Goal: Complete application form

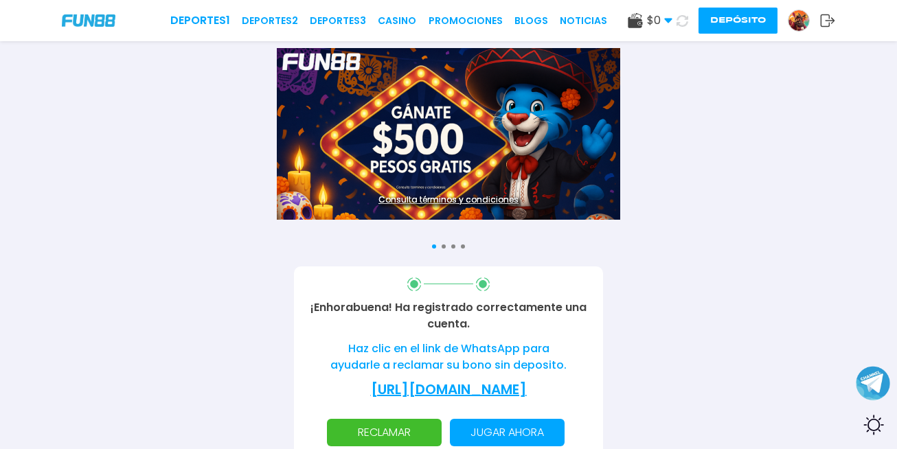
click at [797, 18] on img at bounding box center [798, 20] width 21 height 21
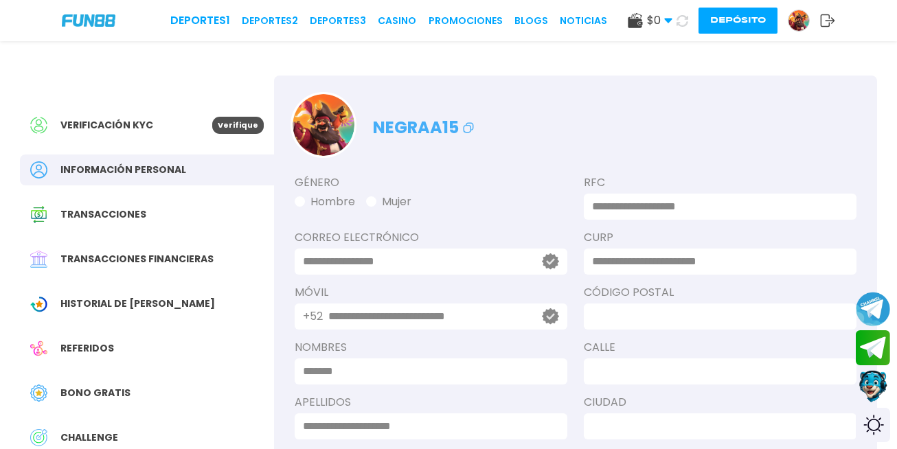
type input "**********"
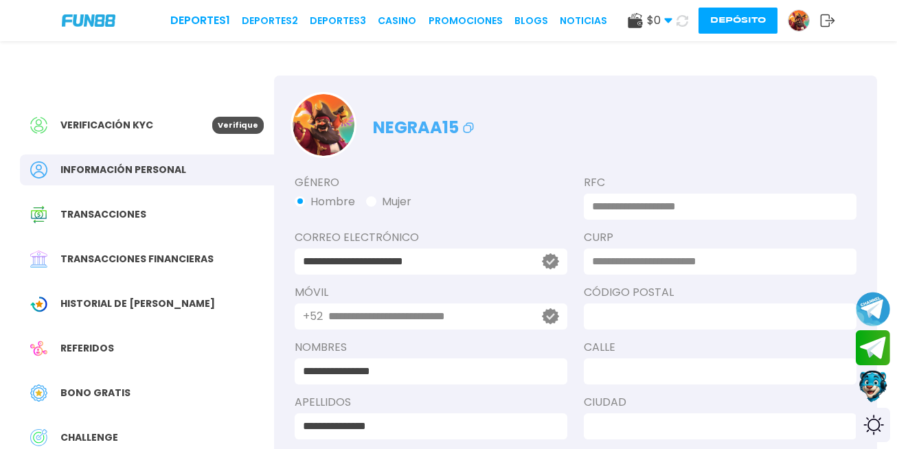
click at [827, 21] on icon at bounding box center [827, 21] width 15 height 14
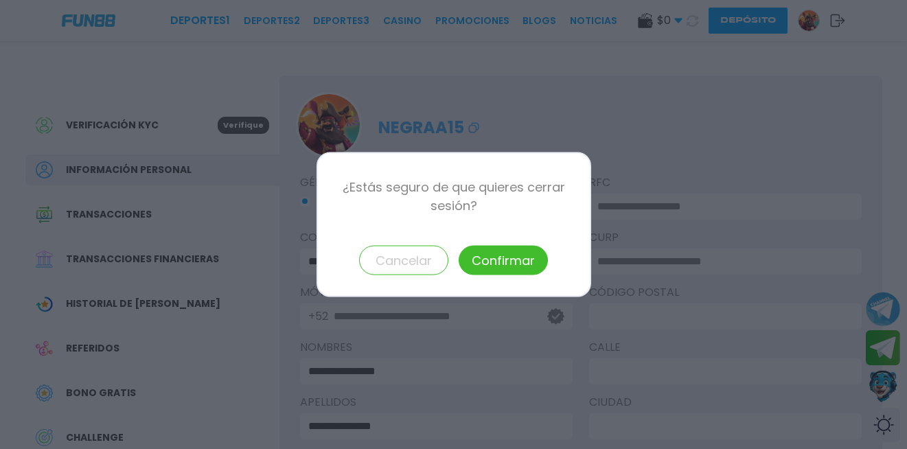
click at [511, 255] on button "Confirmar" at bounding box center [503, 261] width 89 height 30
